Goal: Complete application form

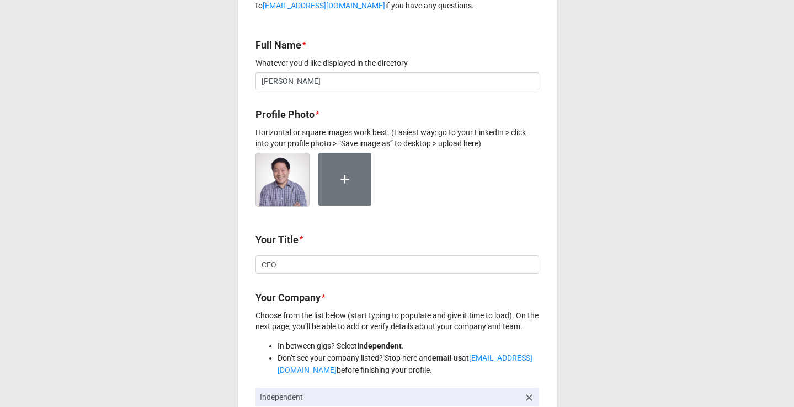
scroll to position [356, 0]
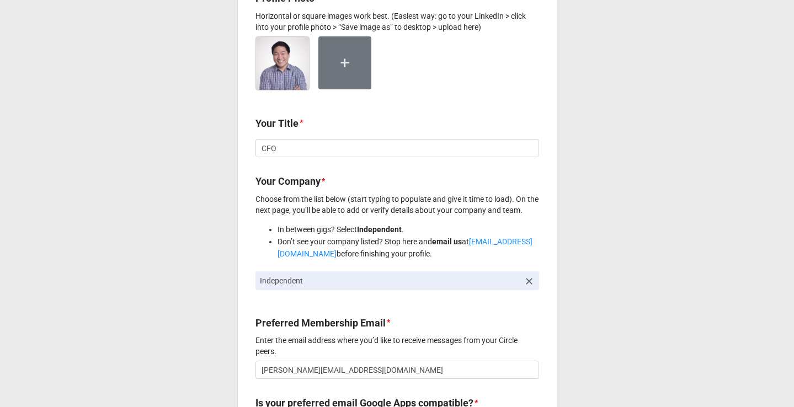
click at [526, 283] on icon at bounding box center [529, 281] width 11 height 11
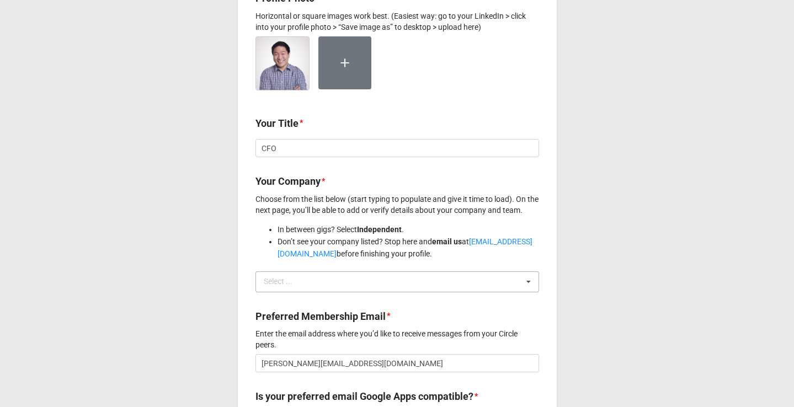
click at [456, 284] on div "Select ... No results found." at bounding box center [398, 282] width 284 height 21
type input "bluehost"
click at [453, 260] on li "Don’t see your company listed? Stop here and email us at [EMAIL_ADDRESS][DOMAIN…" at bounding box center [409, 248] width 262 height 24
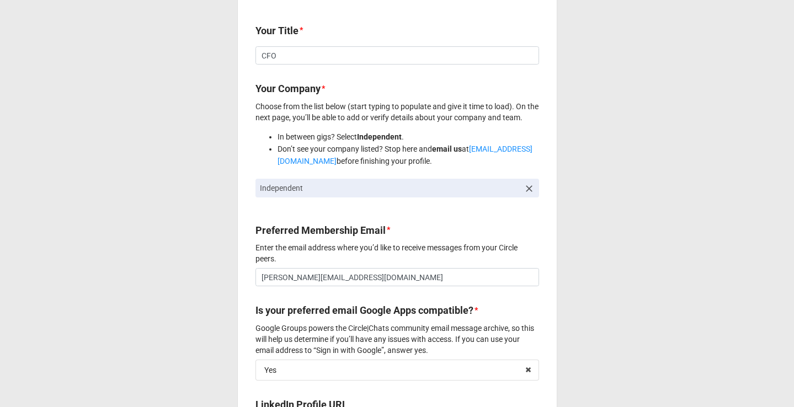
scroll to position [509, 0]
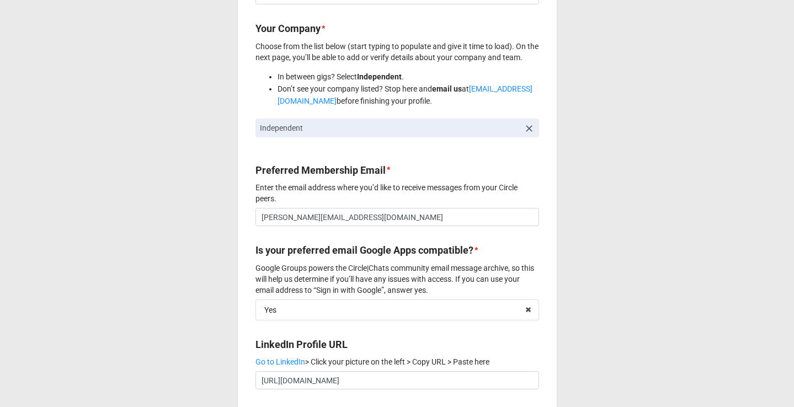
click at [528, 125] on link at bounding box center [529, 127] width 11 height 12
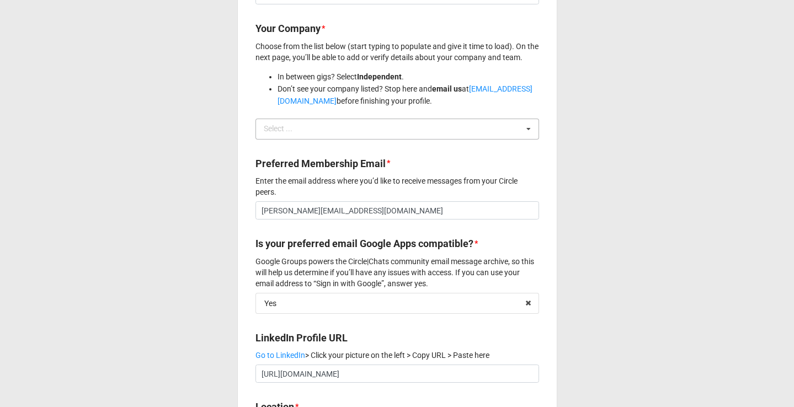
click at [499, 136] on div "Select ... No results found." at bounding box center [398, 129] width 284 height 21
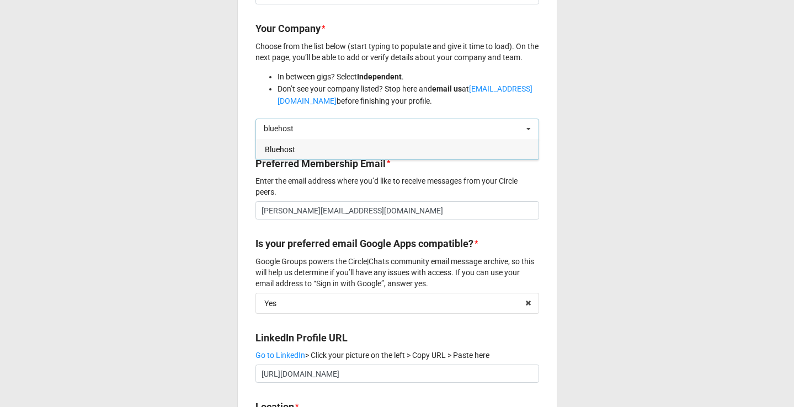
type input "bluehost"
click at [492, 69] on div "Choose from the list below (start typing to populate and give it time to load).…" at bounding box center [398, 74] width 284 height 66
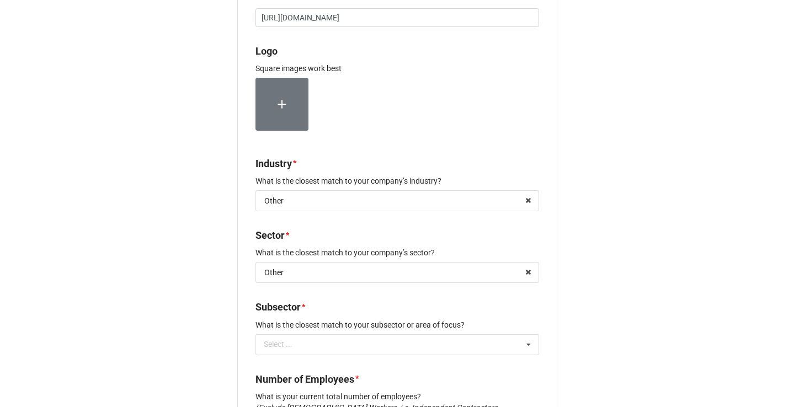
scroll to position [87, 0]
